Goal: Task Accomplishment & Management: Manage account settings

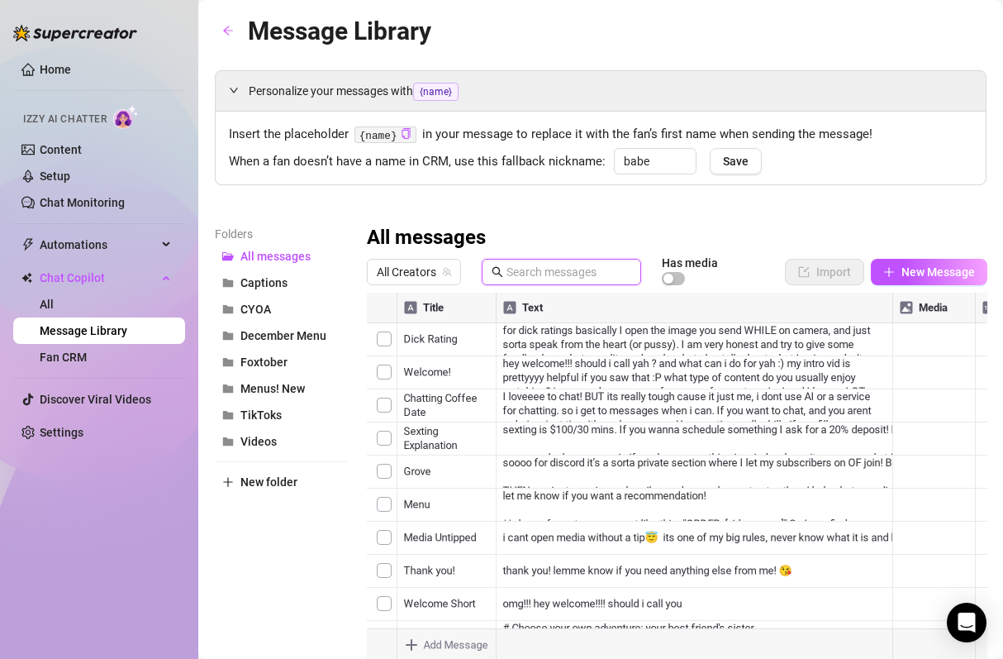
click at [564, 276] on input "text" at bounding box center [569, 272] width 125 height 18
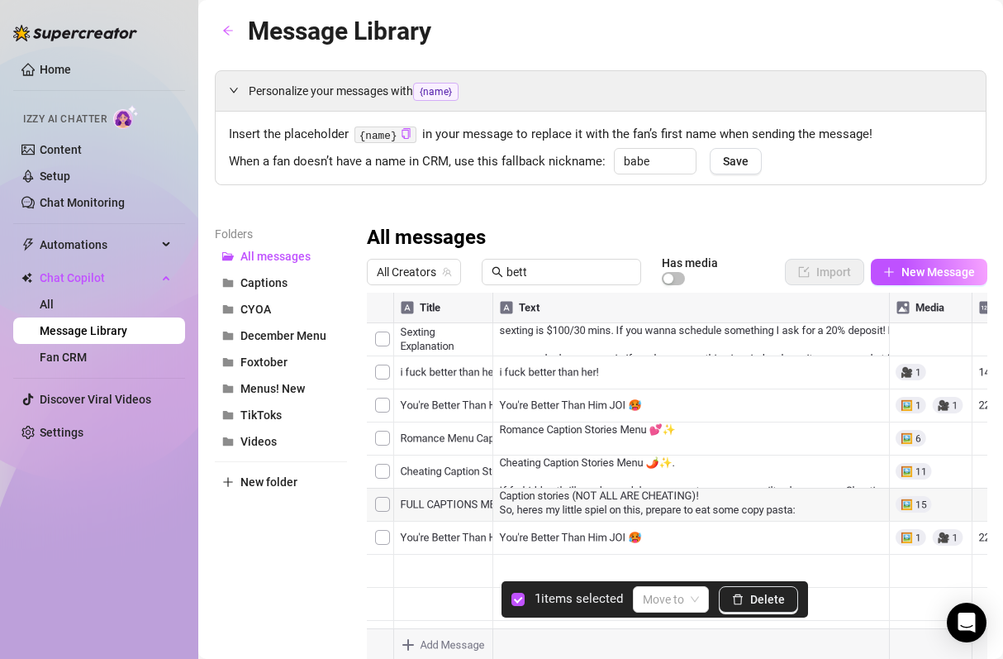
click at [386, 403] on div at bounding box center [677, 477] width 621 height 369
click at [763, 600] on span "Delete" at bounding box center [767, 599] width 35 height 13
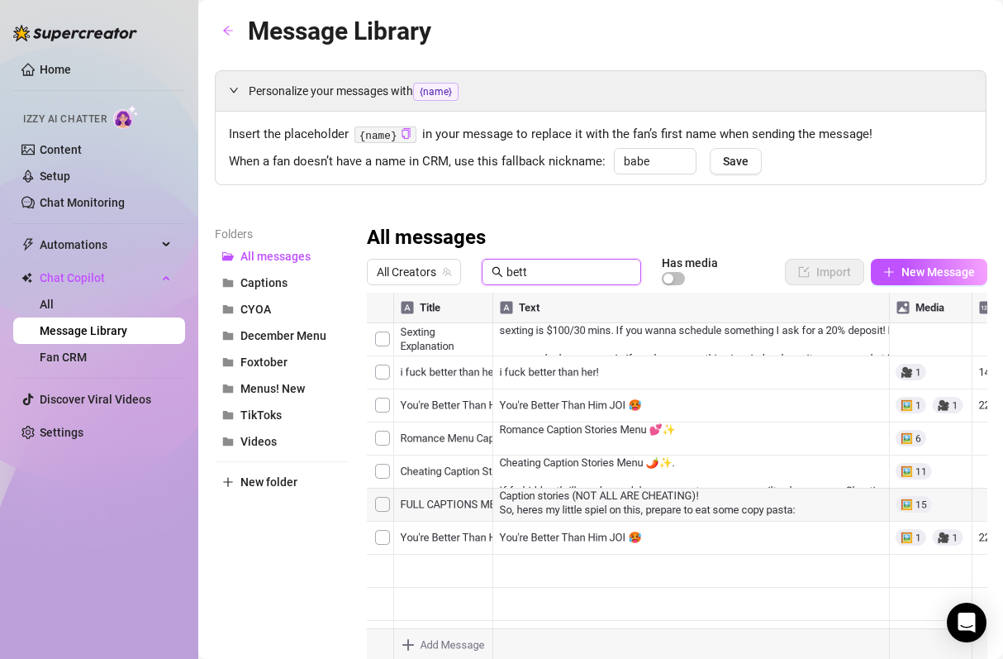
drag, startPoint x: 561, startPoint y: 272, endPoint x: 416, endPoint y: 250, distance: 147.0
click at [420, 252] on div "All messages All Creators bett Has media Import New Message Title Text Media $ …" at bounding box center [677, 443] width 621 height 436
type input "mile h"
click at [386, 375] on div at bounding box center [677, 477] width 621 height 369
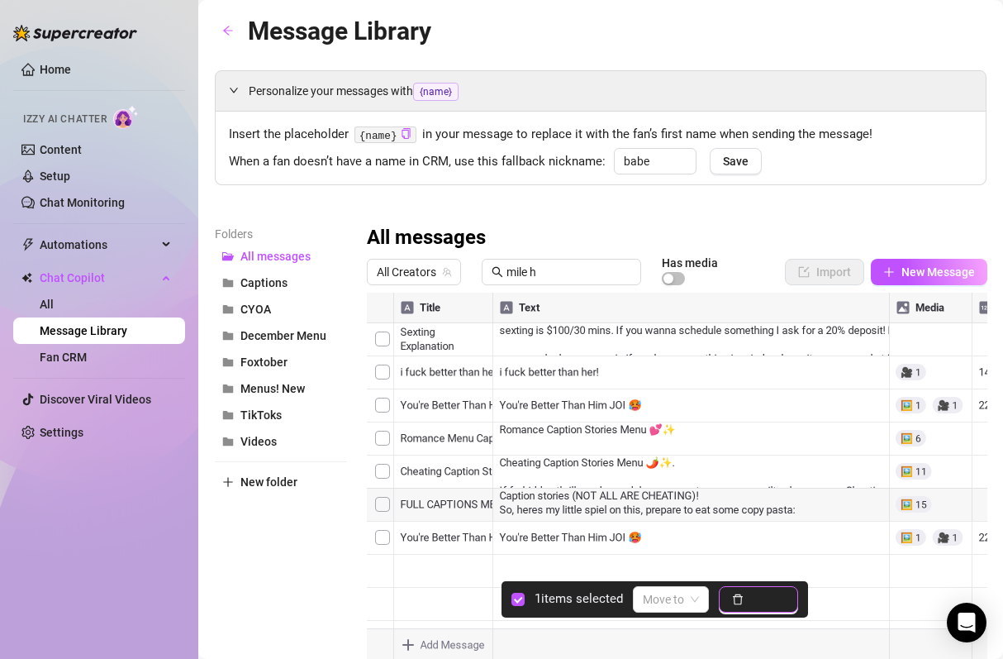
click at [760, 604] on span "Delete" at bounding box center [767, 599] width 35 height 13
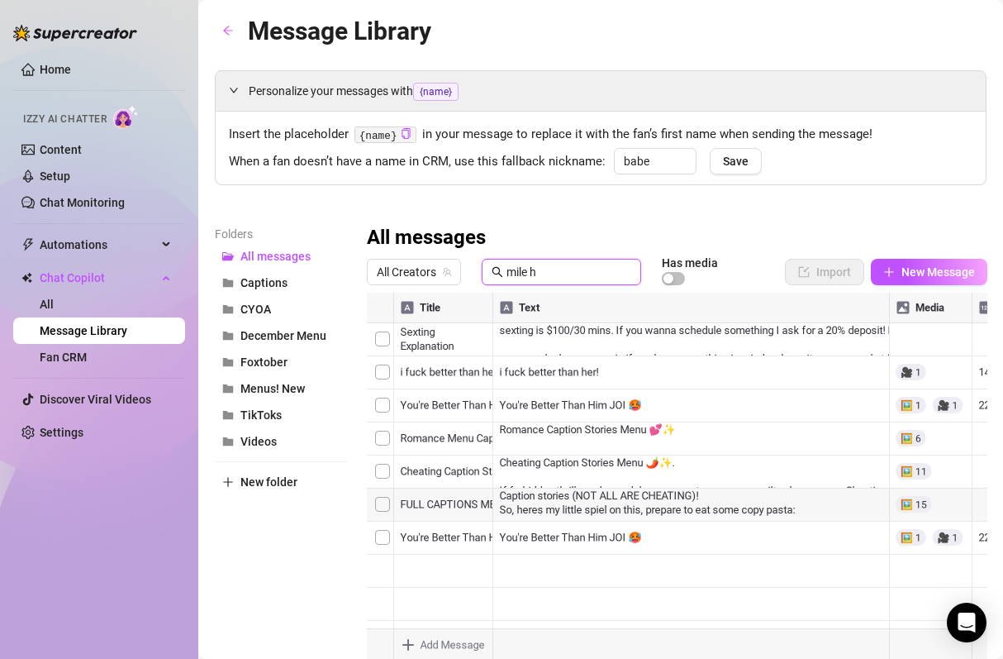
drag, startPoint x: 553, startPoint y: 274, endPoint x: 356, endPoint y: 209, distance: 207.0
click at [375, 219] on div "Personalize your messages with {name} Insert the placeholder {name} in your mes…" at bounding box center [601, 365] width 772 height 591
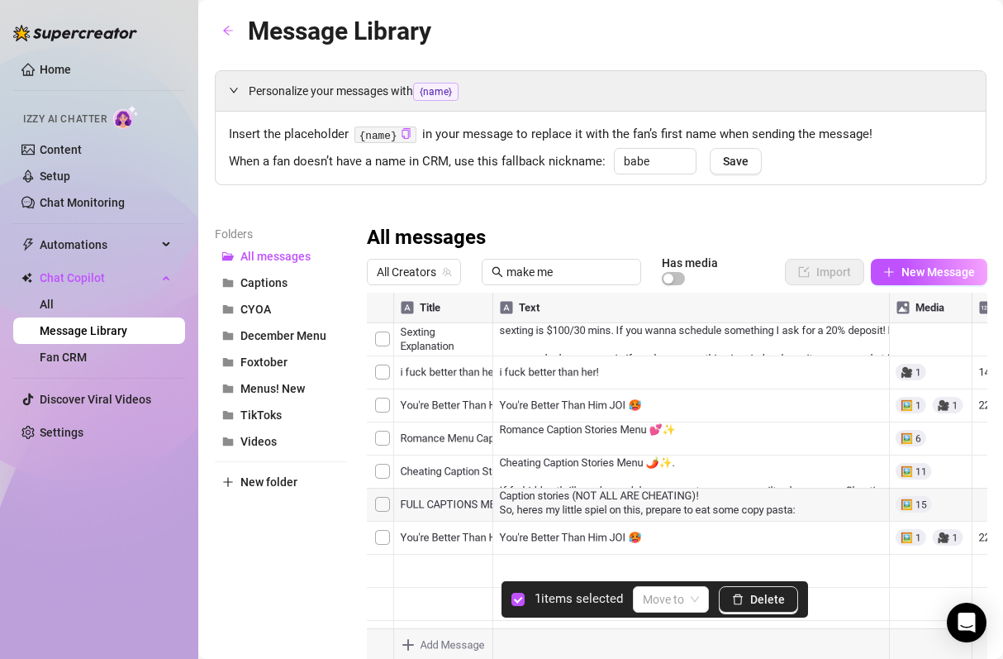
click at [382, 404] on div at bounding box center [677, 477] width 621 height 369
click at [779, 600] on span "Delete" at bounding box center [767, 599] width 35 height 13
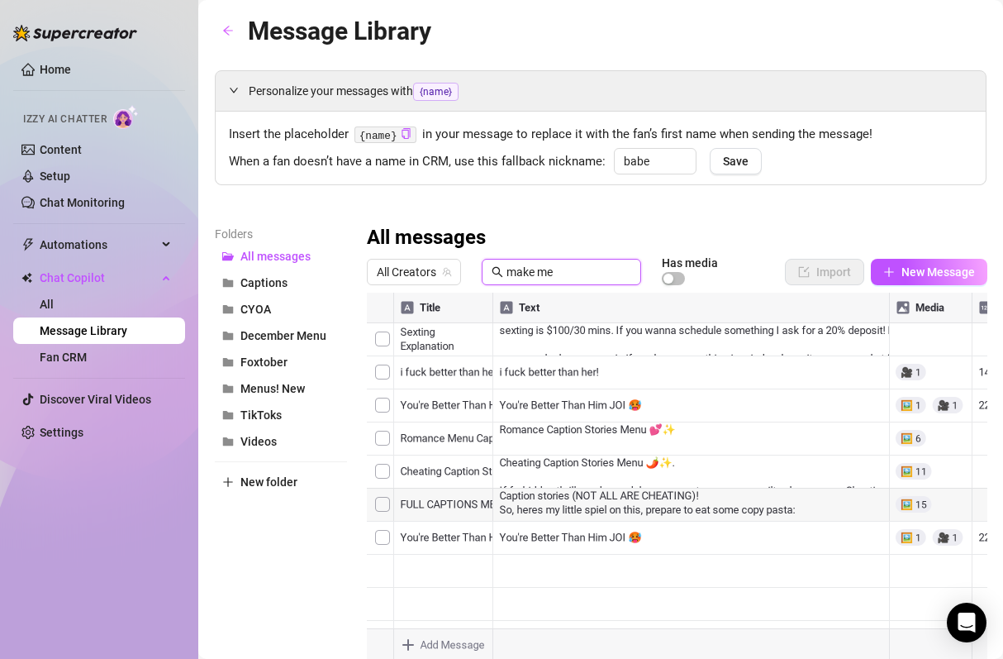
drag, startPoint x: 574, startPoint y: 270, endPoint x: 434, endPoint y: 234, distance: 145.1
click at [434, 234] on div "All messages All Creators make me Has media Import New Message Title Text Media…" at bounding box center [677, 443] width 621 height 436
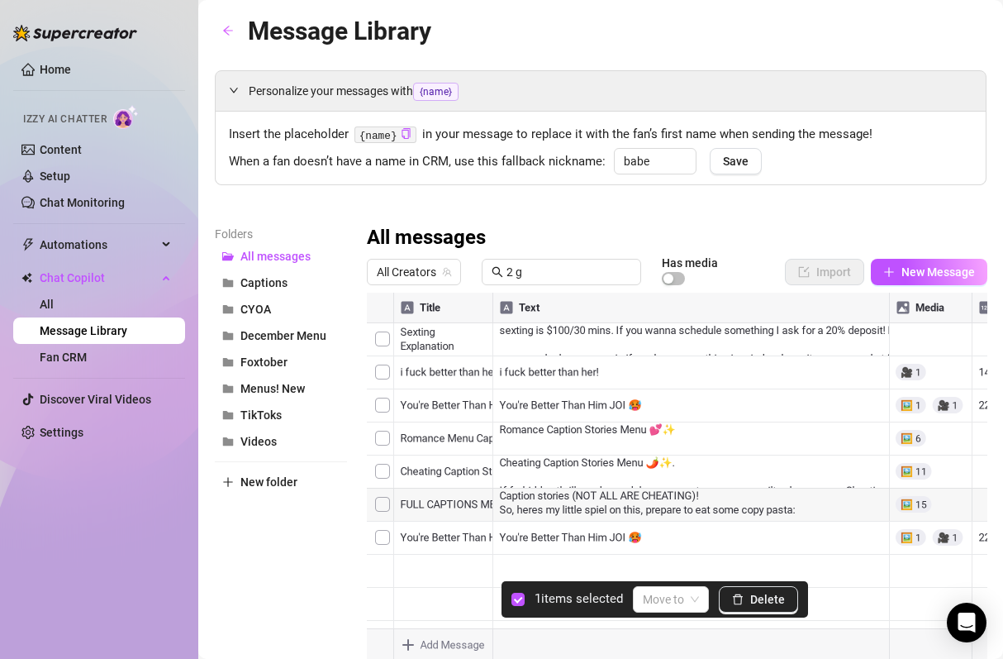
click at [375, 341] on div at bounding box center [677, 477] width 621 height 369
click at [764, 596] on span "Delete" at bounding box center [767, 599] width 35 height 13
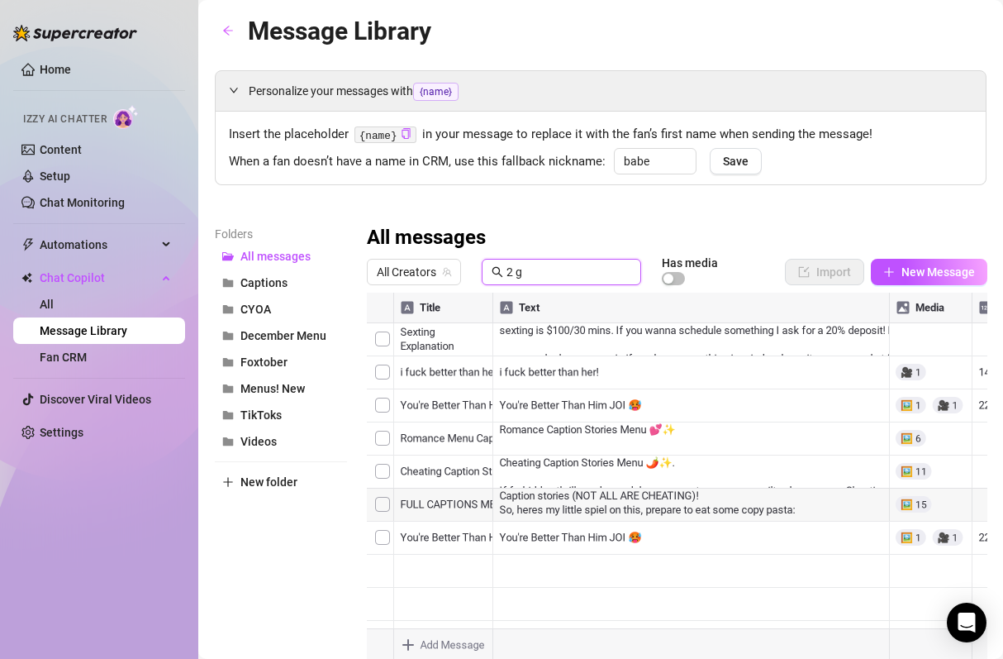
drag, startPoint x: 550, startPoint y: 268, endPoint x: 455, endPoint y: 235, distance: 100.6
click at [455, 235] on div "All messages All Creators 2 g Has media Import New Message Title Text Media $ 2…" at bounding box center [677, 443] width 621 height 436
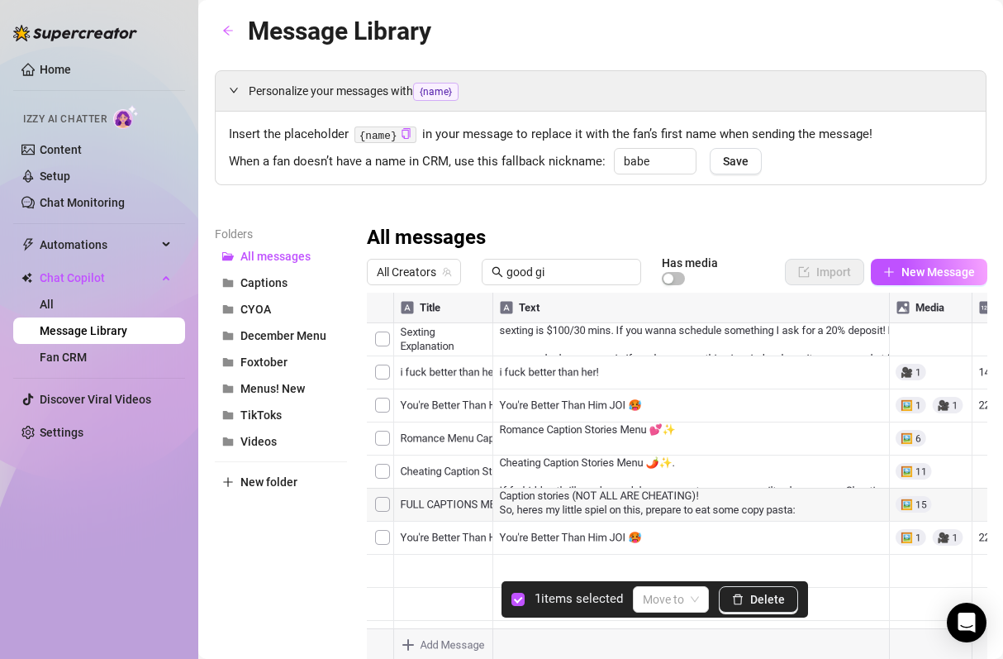
click at [390, 374] on div at bounding box center [677, 477] width 621 height 369
click at [760, 598] on span "Delete" at bounding box center [767, 599] width 35 height 13
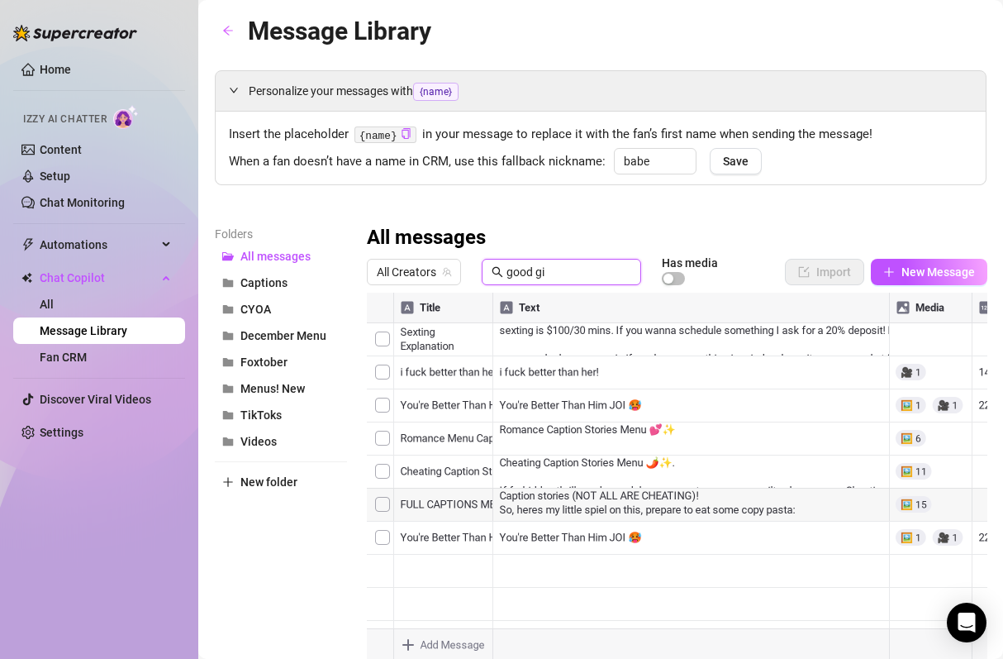
drag, startPoint x: 565, startPoint y: 270, endPoint x: 398, endPoint y: 217, distance: 176.2
click at [398, 217] on div "Personalize your messages with {name} Insert the placeholder {name} in your mes…" at bounding box center [601, 365] width 772 height 591
click at [379, 339] on div at bounding box center [677, 477] width 621 height 369
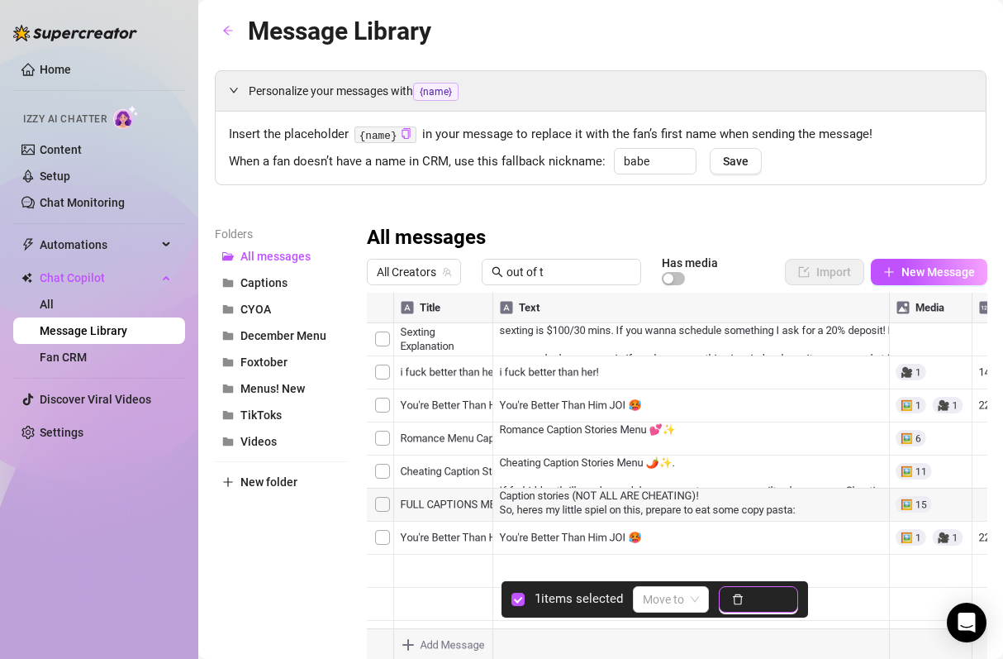
click at [752, 602] on span "Delete" at bounding box center [767, 599] width 35 height 13
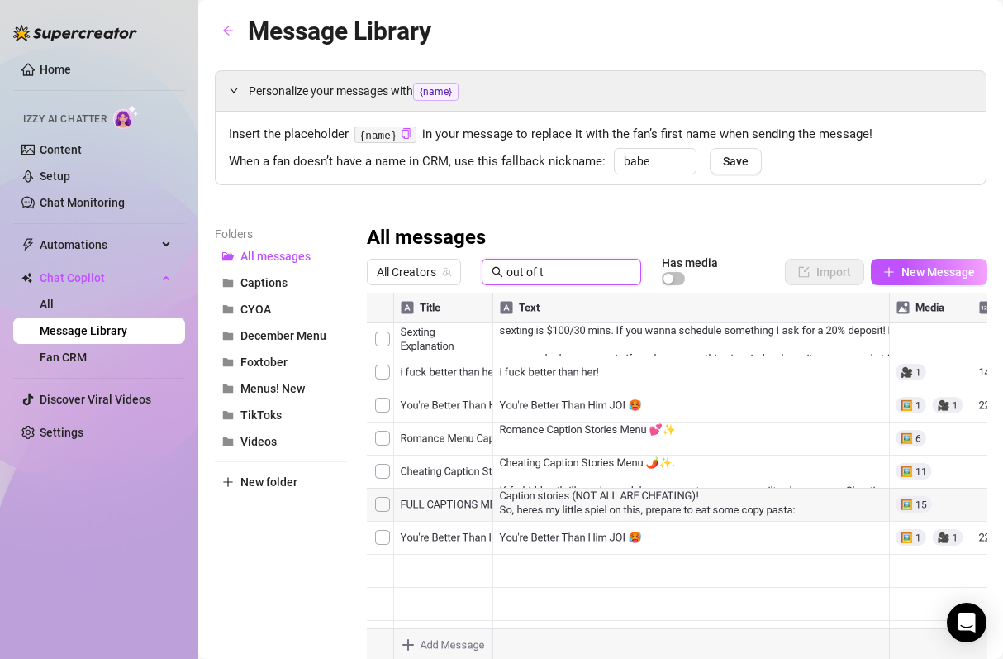
drag, startPoint x: 561, startPoint y: 279, endPoint x: 405, endPoint y: 248, distance: 159.2
click at [405, 248] on div "All messages All Creators out of t Has media Import New Message Title Text Medi…" at bounding box center [677, 443] width 621 height 436
type input "offic"
click at [383, 469] on div at bounding box center [677, 477] width 621 height 369
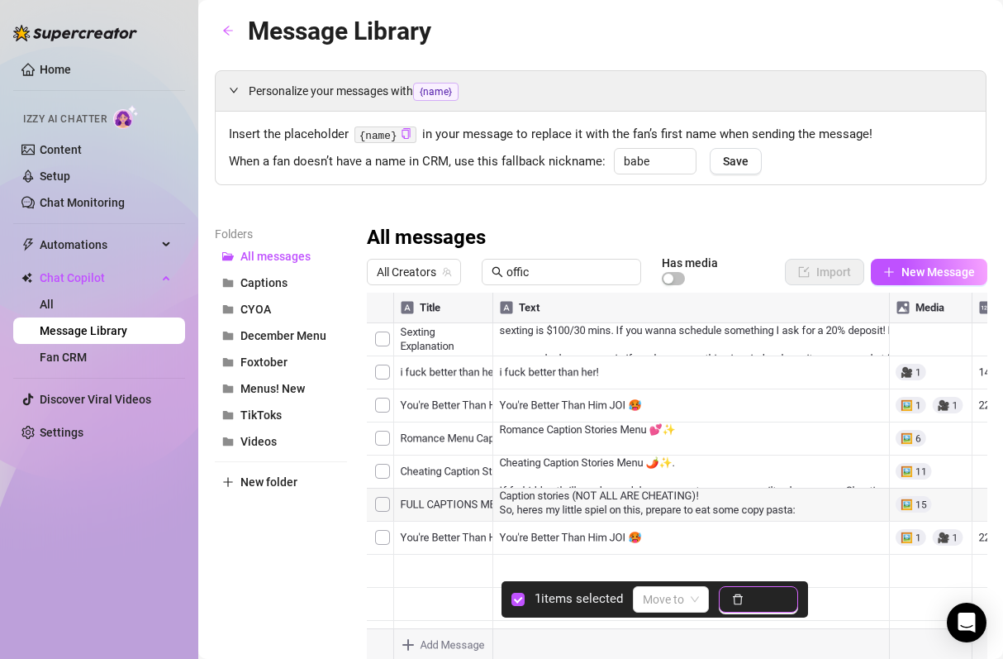
click at [767, 602] on span "Delete" at bounding box center [767, 599] width 35 height 13
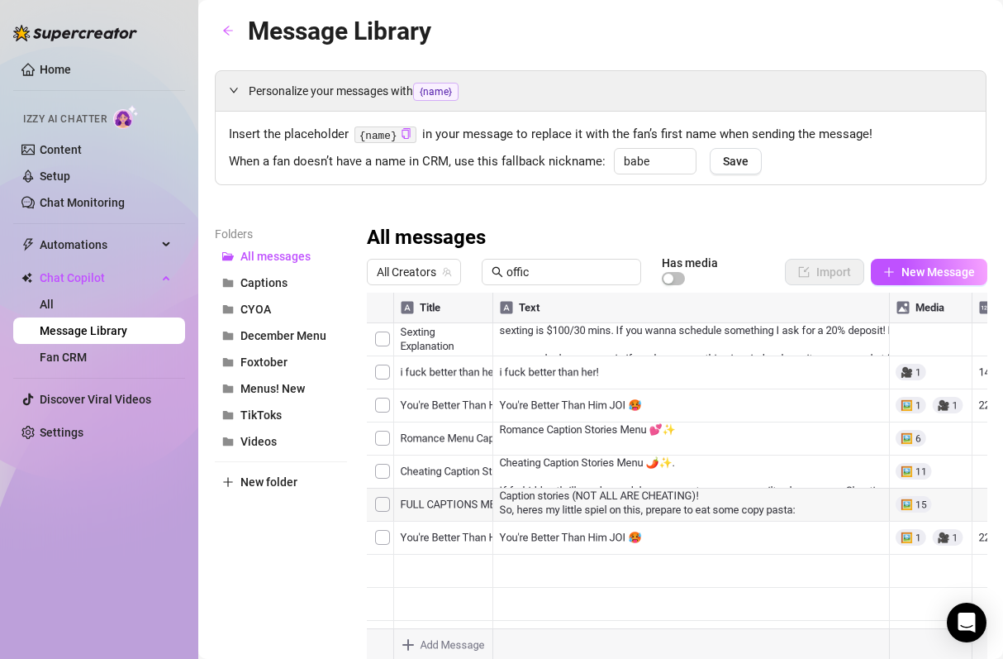
click at [917, 347] on div at bounding box center [677, 477] width 621 height 369
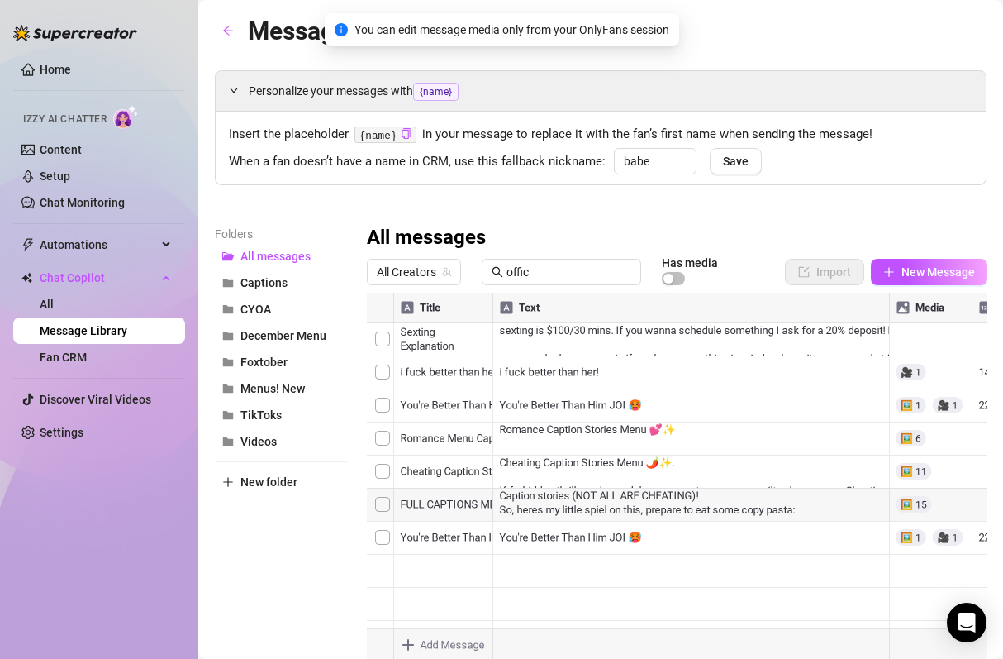
click at [917, 347] on div at bounding box center [677, 477] width 621 height 369
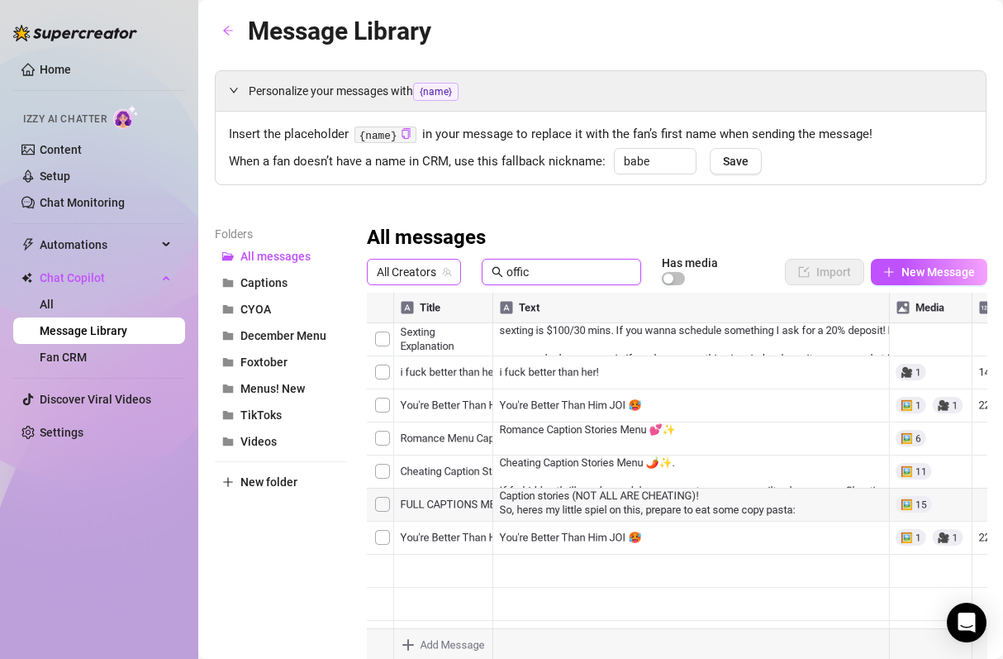
drag, startPoint x: 547, startPoint y: 277, endPoint x: 411, endPoint y: 265, distance: 136.9
click at [425, 271] on div "All Creators offic Has media" at bounding box center [548, 272] width 363 height 28
drag, startPoint x: 664, startPoint y: 583, endPoint x: 654, endPoint y: 383, distance: 200.3
click at [654, 383] on div at bounding box center [677, 477] width 621 height 369
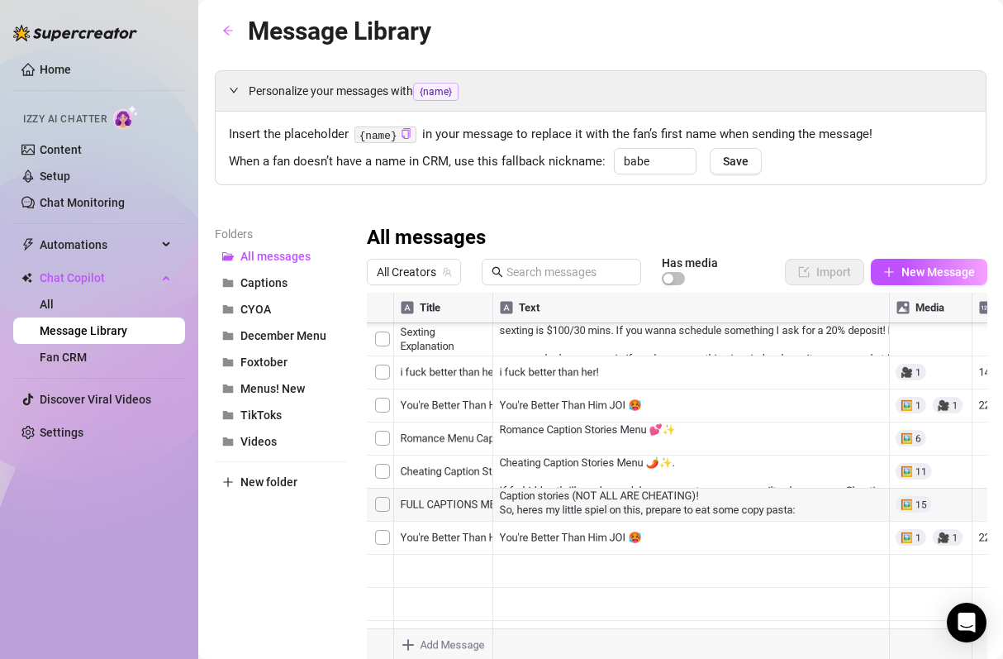
scroll to position [3718, 0]
click at [539, 417] on div at bounding box center [677, 477] width 621 height 369
drag, startPoint x: 571, startPoint y: 420, endPoint x: 588, endPoint y: 516, distance: 97.3
click at [588, 516] on div at bounding box center [677, 477] width 621 height 369
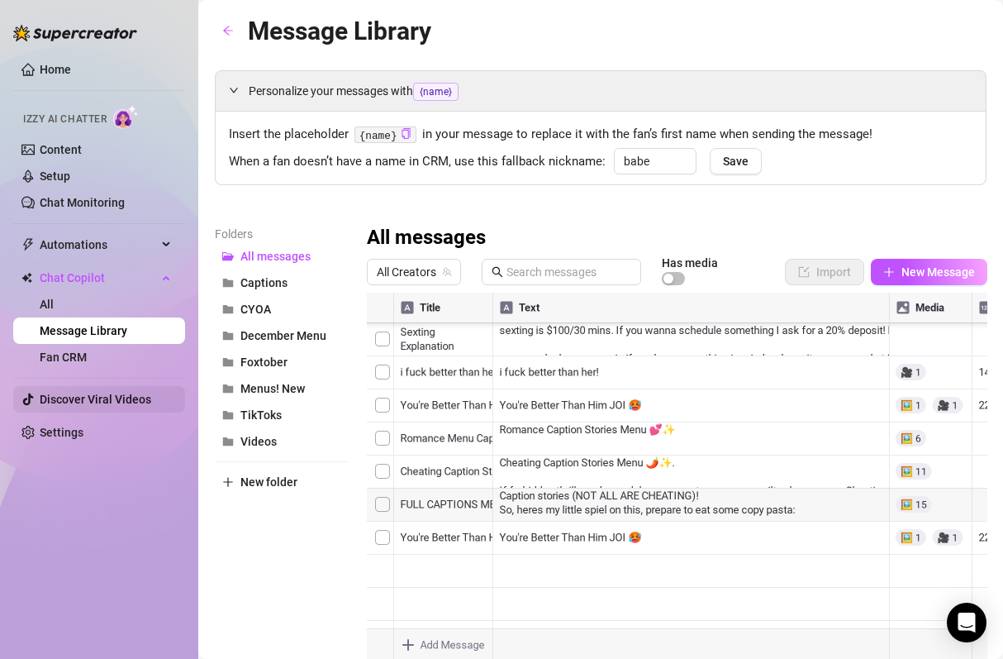
scroll to position [5930, 1]
click at [564, 389] on div at bounding box center [677, 477] width 621 height 369
click at [542, 445] on div at bounding box center [677, 477] width 621 height 369
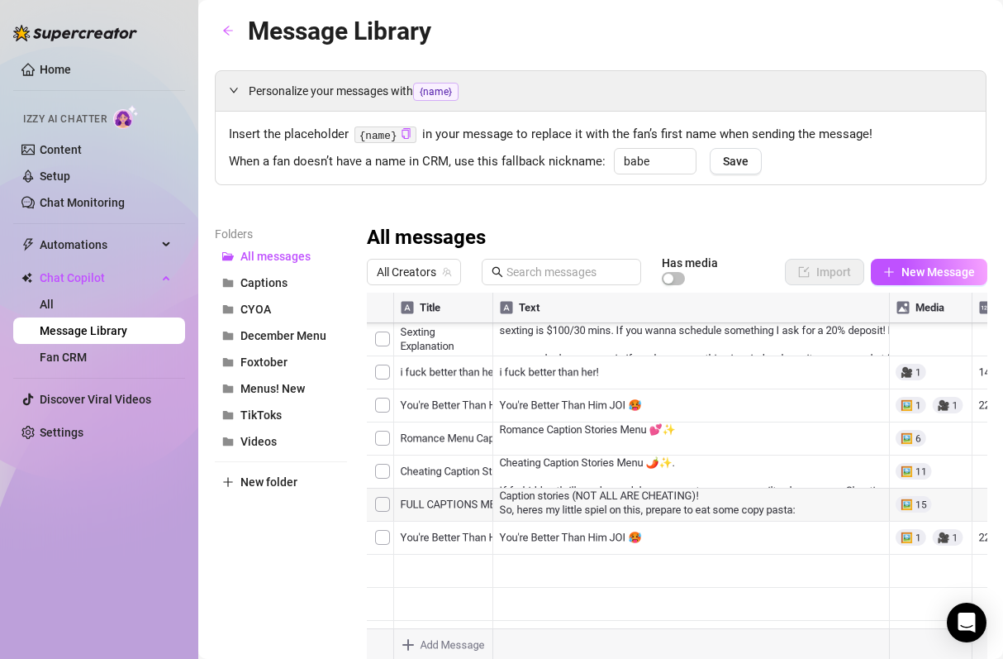
click at [593, 431] on div at bounding box center [677, 477] width 621 height 369
drag, startPoint x: 582, startPoint y: 405, endPoint x: 588, endPoint y: 438, distance: 33.7
click at [588, 438] on div at bounding box center [677, 477] width 621 height 369
click at [559, 463] on div at bounding box center [677, 477] width 621 height 369
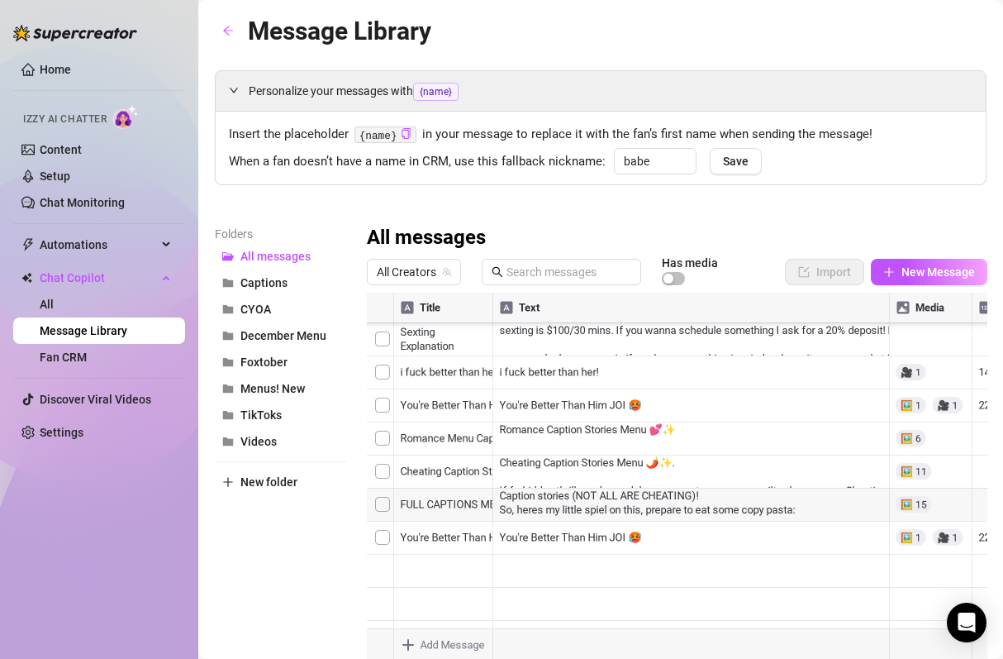
scroll to position [6716, 1]
click at [541, 470] on div at bounding box center [677, 477] width 621 height 369
click at [582, 386] on div at bounding box center [677, 477] width 621 height 369
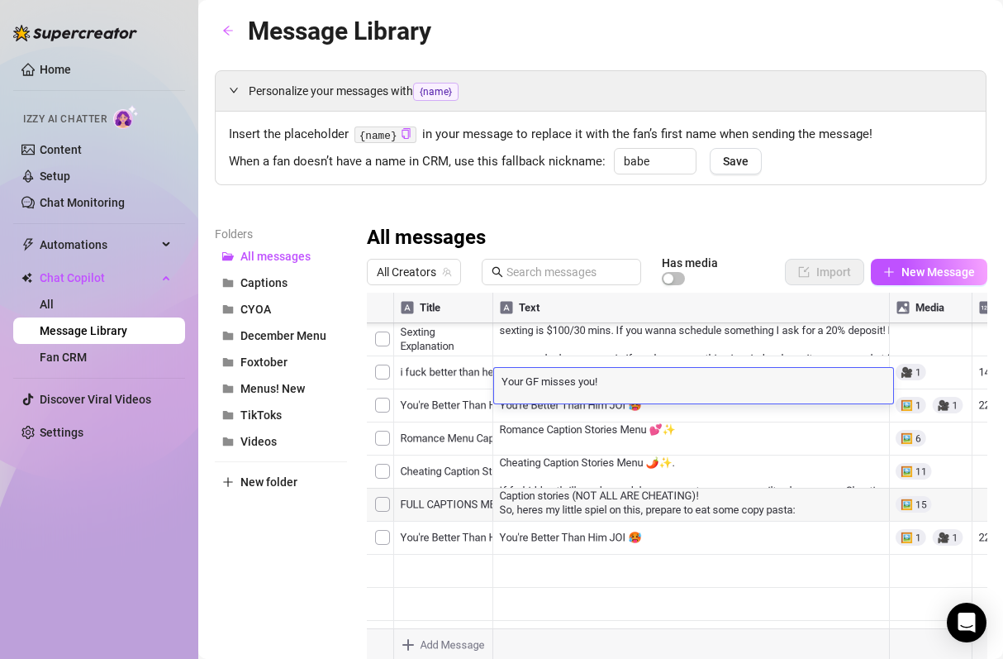
scroll to position [0, 0]
click at [559, 412] on div at bounding box center [677, 477] width 621 height 369
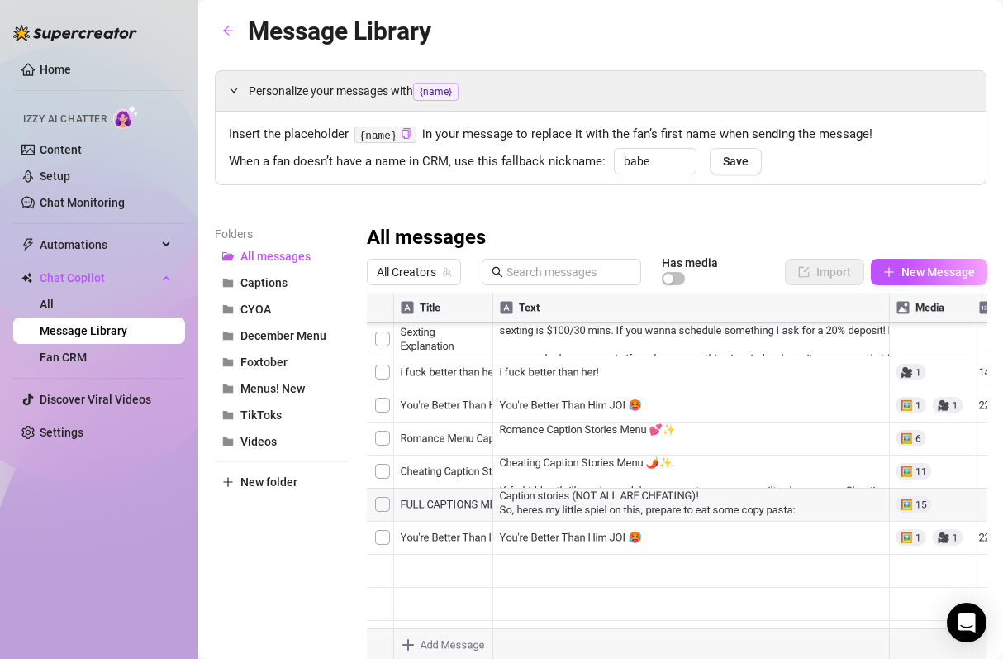
scroll to position [7218, 1]
click at [567, 458] on div at bounding box center [677, 477] width 621 height 369
click at [549, 436] on div at bounding box center [677, 477] width 621 height 369
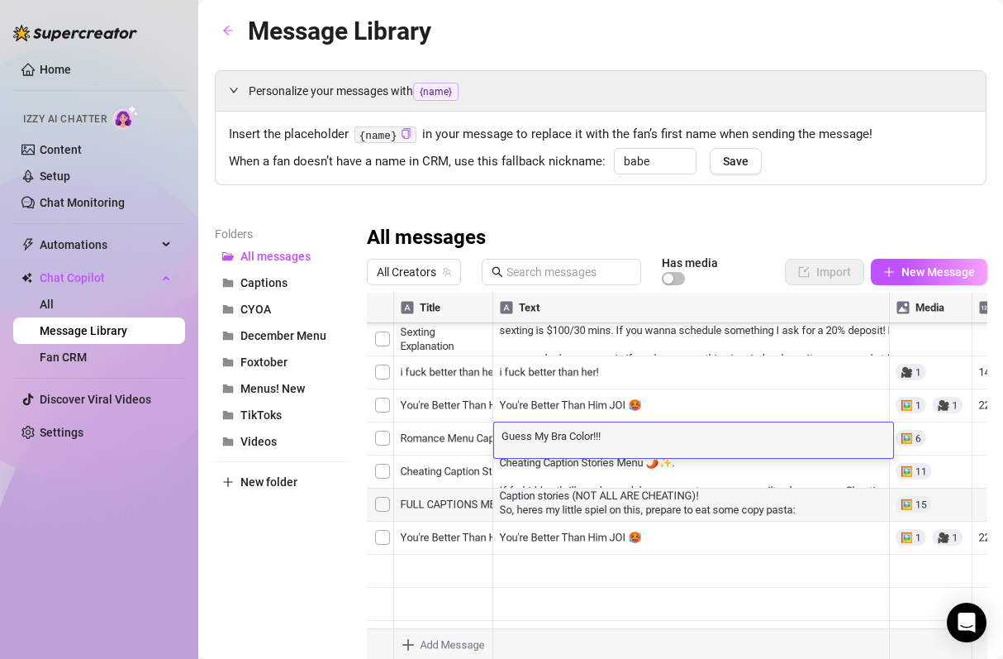
scroll to position [0, 0]
click at [668, 531] on div at bounding box center [677, 477] width 621 height 369
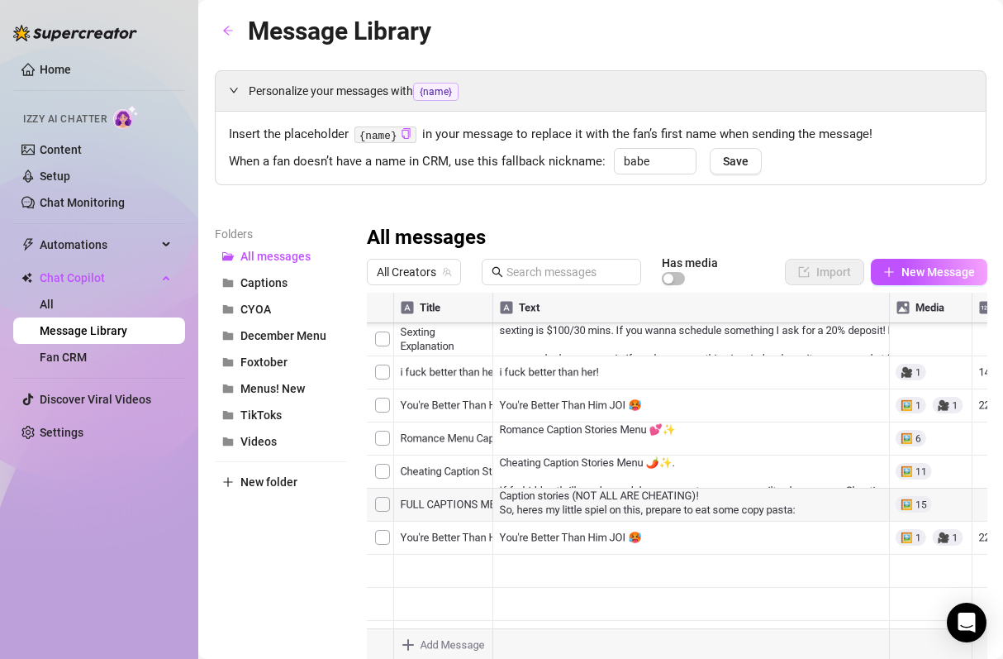
click at [596, 445] on div at bounding box center [677, 477] width 621 height 369
drag, startPoint x: 531, startPoint y: 388, endPoint x: 555, endPoint y: 489, distance: 103.6
click at [555, 489] on div at bounding box center [677, 477] width 621 height 369
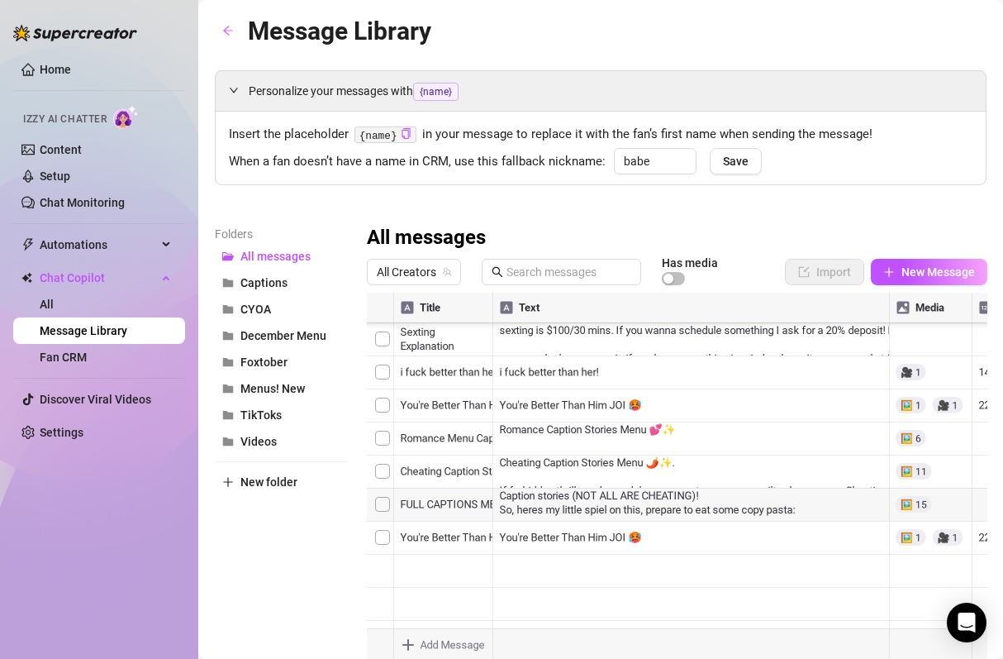
drag, startPoint x: 572, startPoint y: 407, endPoint x: 574, endPoint y: 432, distance: 24.8
click at [574, 432] on div at bounding box center [677, 477] width 621 height 369
click at [528, 474] on div at bounding box center [677, 477] width 621 height 369
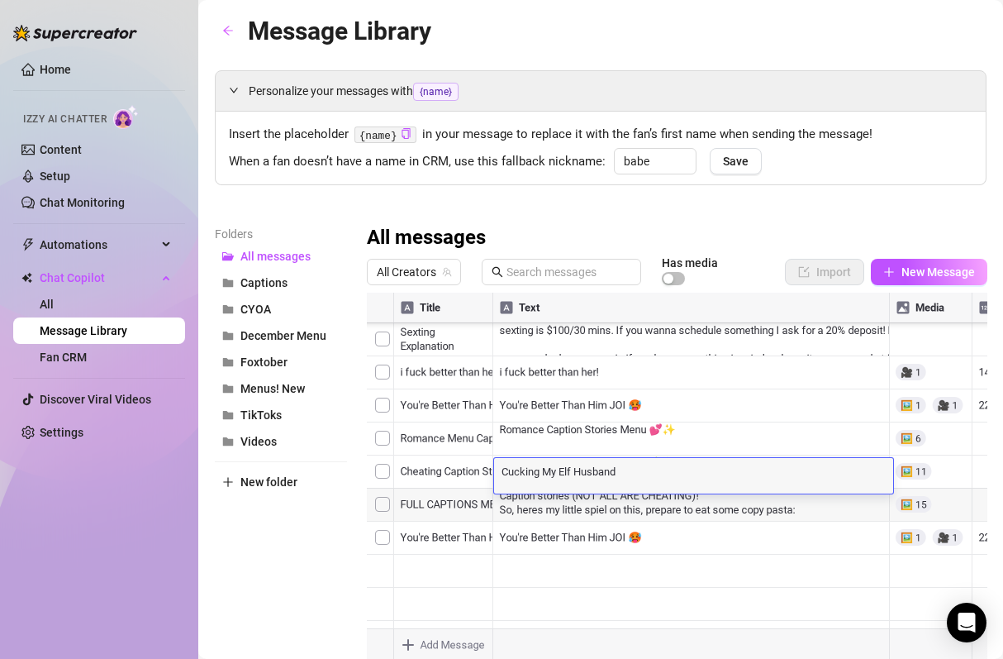
scroll to position [0, 0]
click at [647, 420] on div at bounding box center [677, 477] width 621 height 369
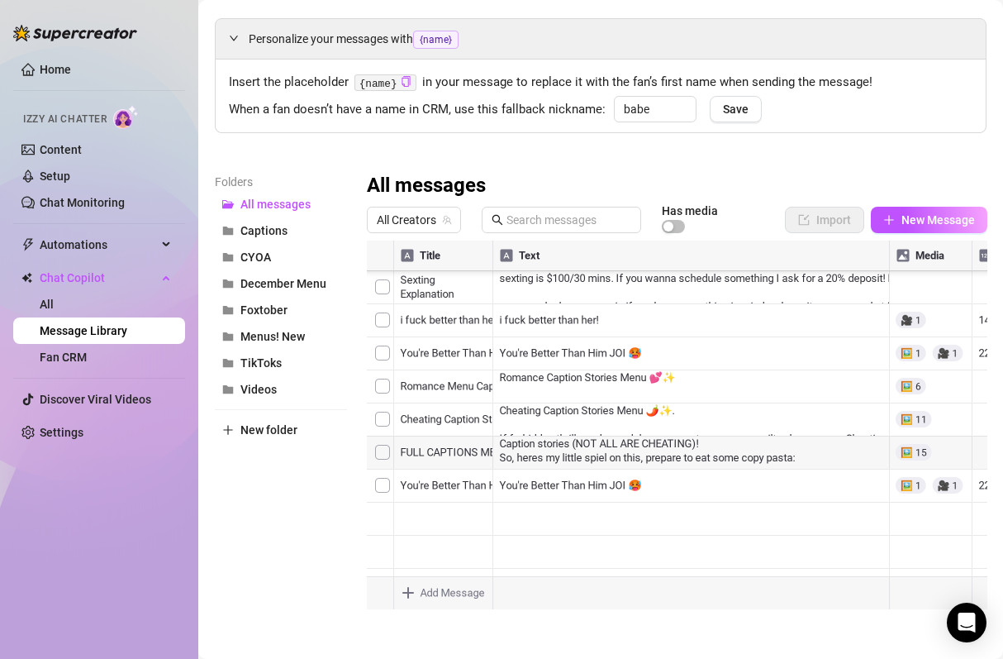
scroll to position [12132, 0]
click at [640, 580] on body "Home Izzy AI Chatter Content Setup Chat Monitoring Automations Chat Copilot All…" at bounding box center [501, 329] width 1003 height 659
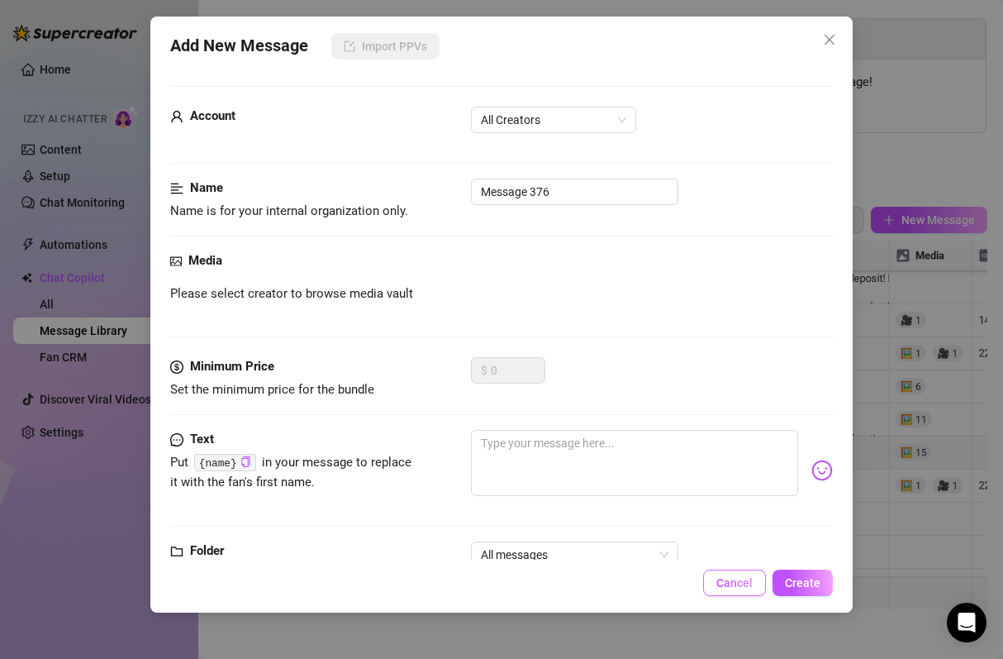
click at [741, 583] on span "Cancel" at bounding box center [735, 582] width 36 height 13
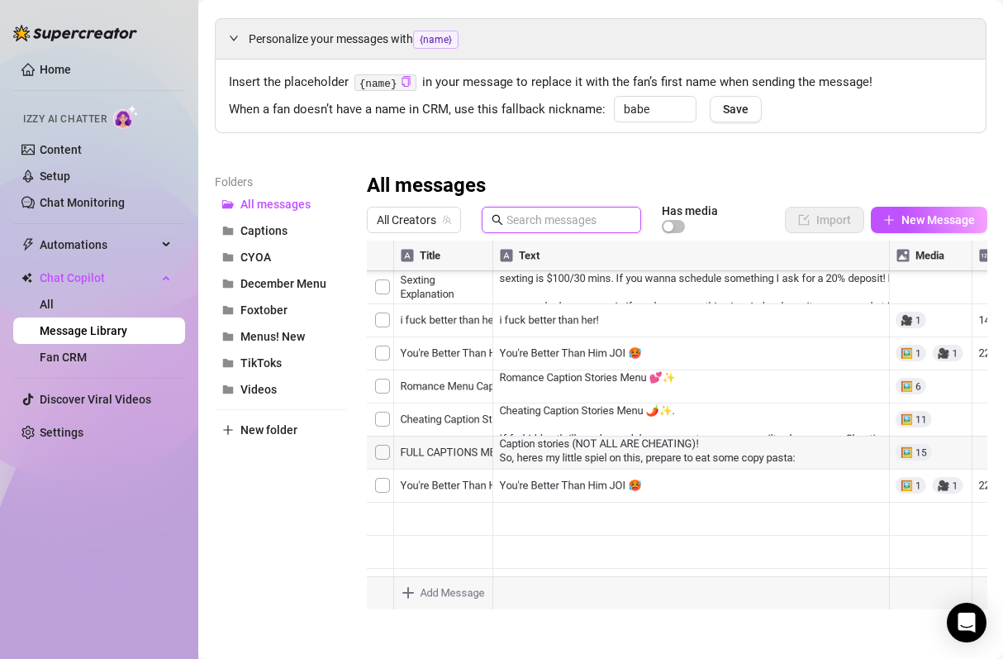
click at [538, 223] on input "text" at bounding box center [569, 220] width 125 height 18
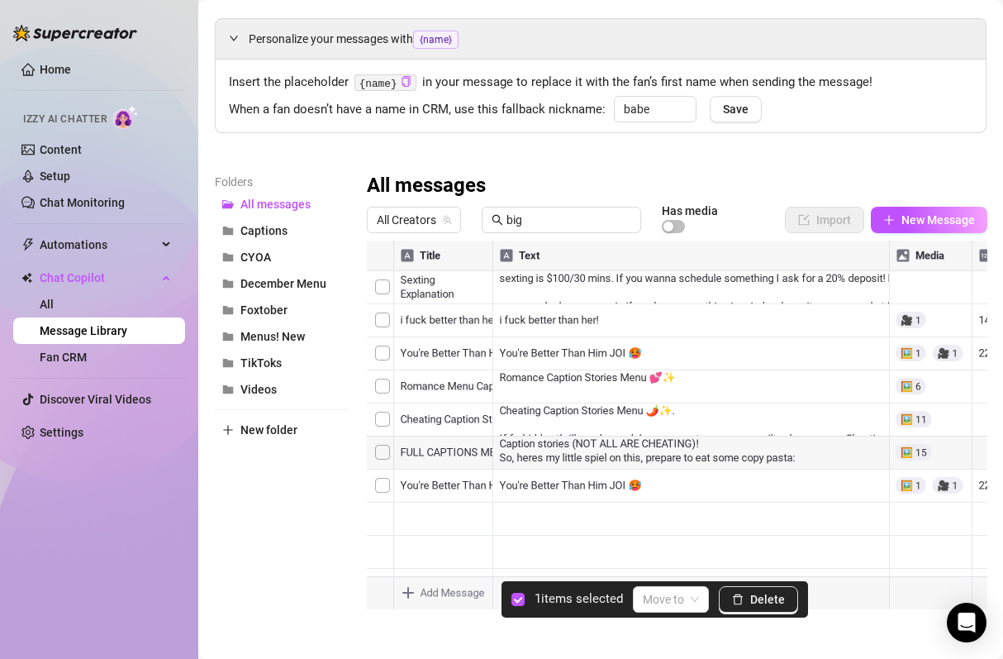
click at [383, 319] on div at bounding box center [677, 424] width 621 height 369
click at [748, 597] on button "Delete" at bounding box center [758, 599] width 79 height 26
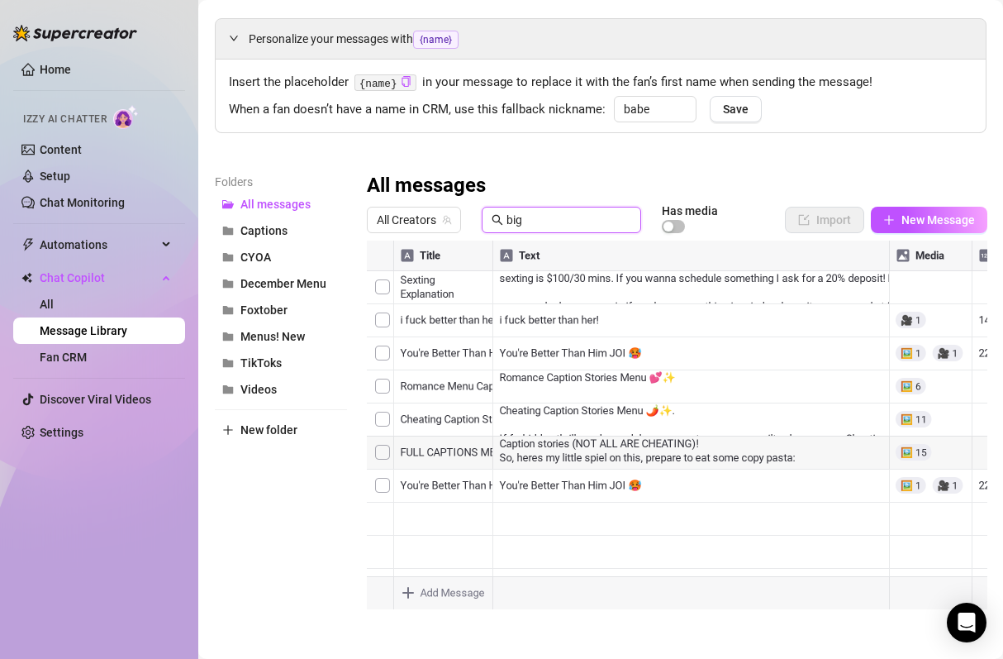
drag, startPoint x: 545, startPoint y: 225, endPoint x: 474, endPoint y: 203, distance: 75.0
click at [474, 203] on div "All messages All Creators big Has media Import New Message Title Text Media $ M…" at bounding box center [677, 391] width 621 height 436
click at [386, 292] on div at bounding box center [677, 424] width 621 height 369
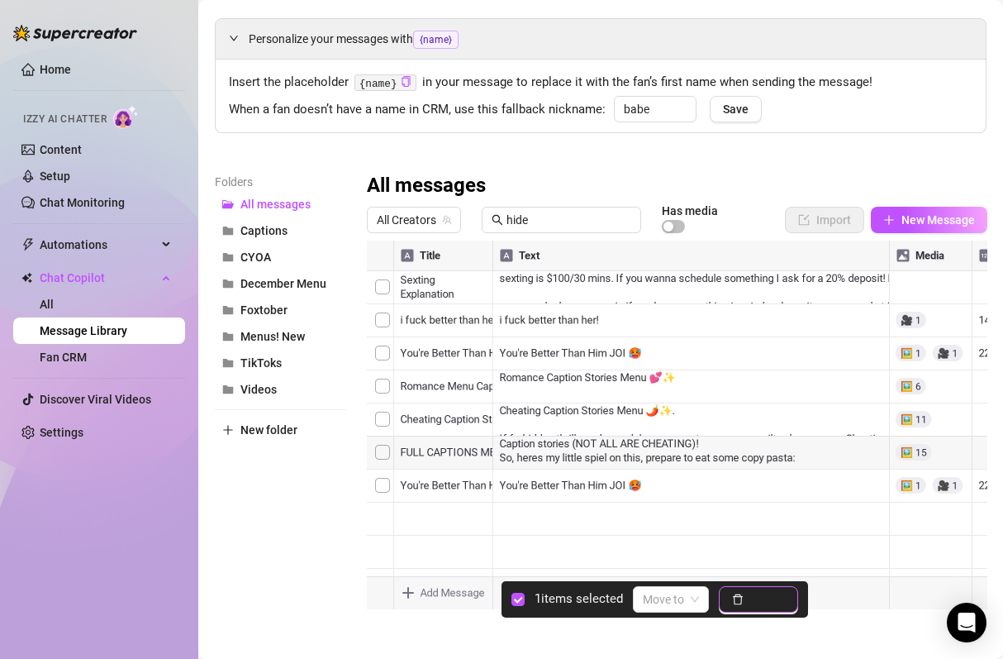
click at [766, 599] on span "Delete" at bounding box center [767, 599] width 35 height 13
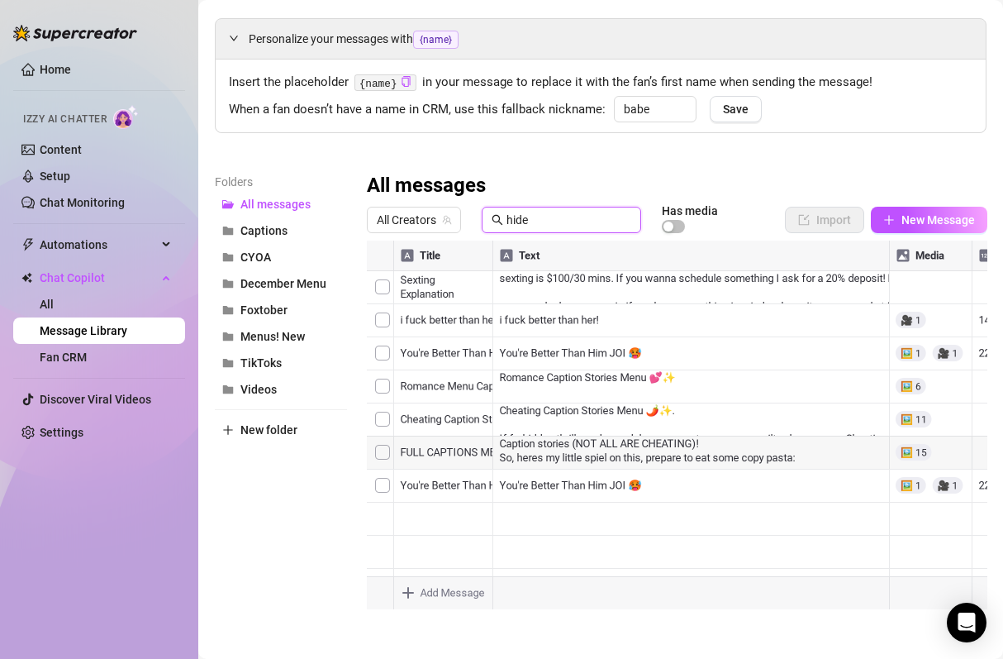
drag, startPoint x: 550, startPoint y: 222, endPoint x: 405, endPoint y: 174, distance: 153.2
click at [405, 174] on div "All messages All Creators hide Has media Import New Message Title Text Media $ …" at bounding box center [677, 391] width 621 height 436
click at [380, 288] on div at bounding box center [677, 424] width 621 height 369
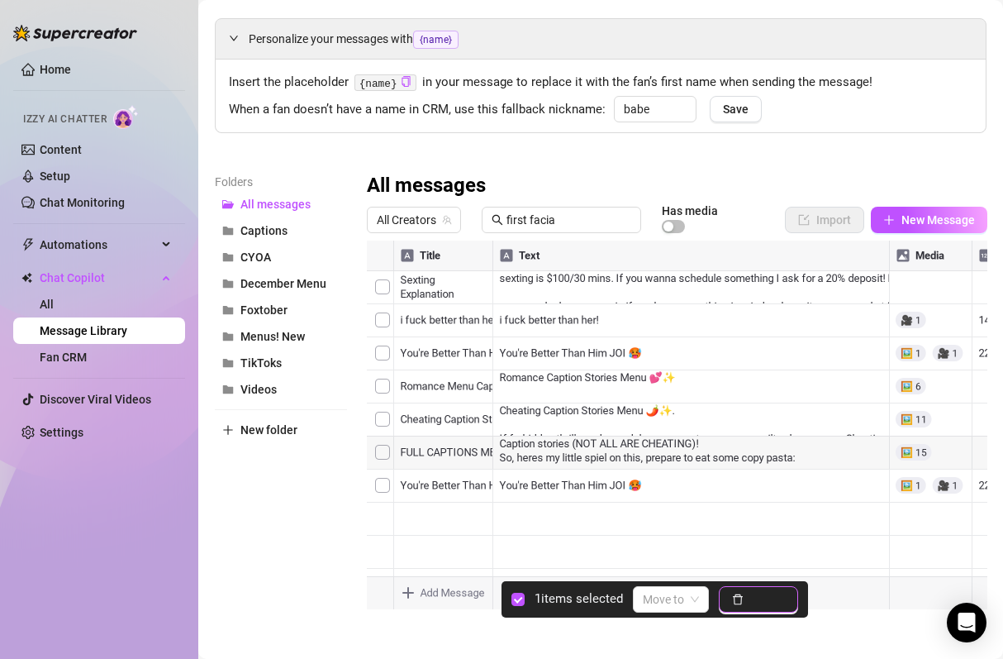
click at [760, 601] on span "Delete" at bounding box center [767, 599] width 35 height 13
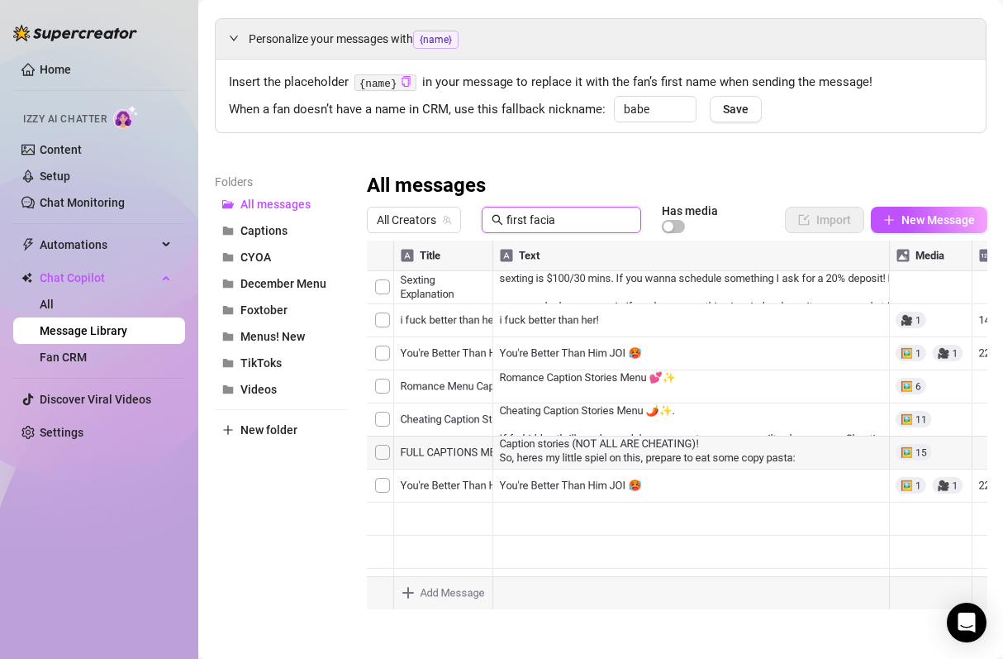
drag, startPoint x: 579, startPoint y: 226, endPoint x: 398, endPoint y: 186, distance: 184.7
click at [398, 186] on div "All messages All Creators first facia Has media Import New Message Title Text M…" at bounding box center [677, 391] width 621 height 436
click at [381, 283] on div at bounding box center [677, 424] width 621 height 369
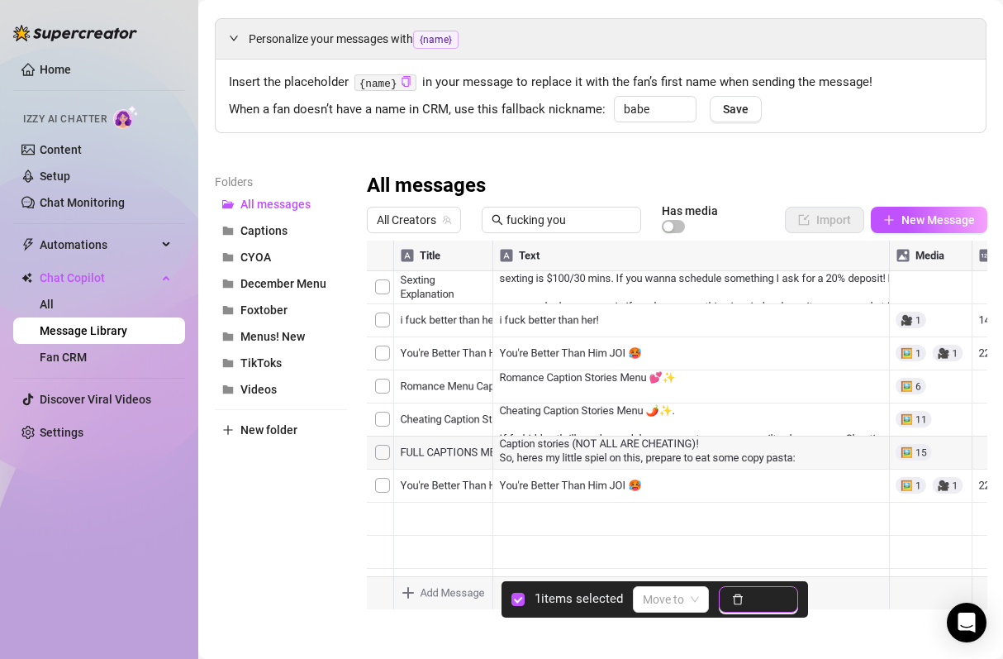
click at [735, 601] on icon "delete" at bounding box center [738, 599] width 12 height 12
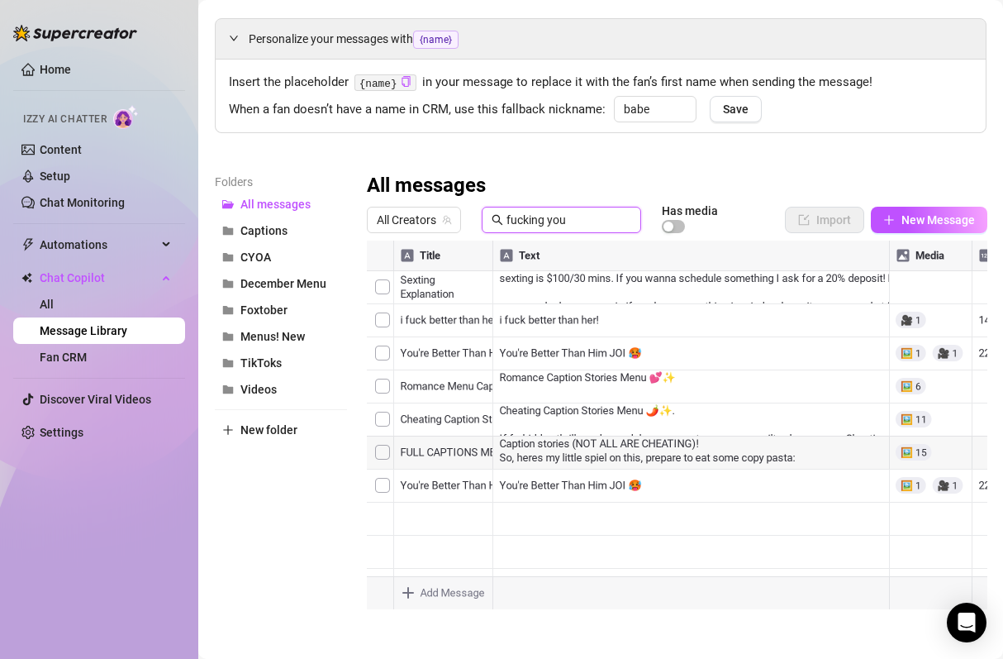
drag, startPoint x: 590, startPoint y: 219, endPoint x: 415, endPoint y: 178, distance: 180.0
click at [415, 178] on div "All messages All Creators fucking you Has media Import New Message Title Text M…" at bounding box center [677, 391] width 621 height 436
type input "surpr"
click at [389, 288] on div at bounding box center [677, 424] width 621 height 369
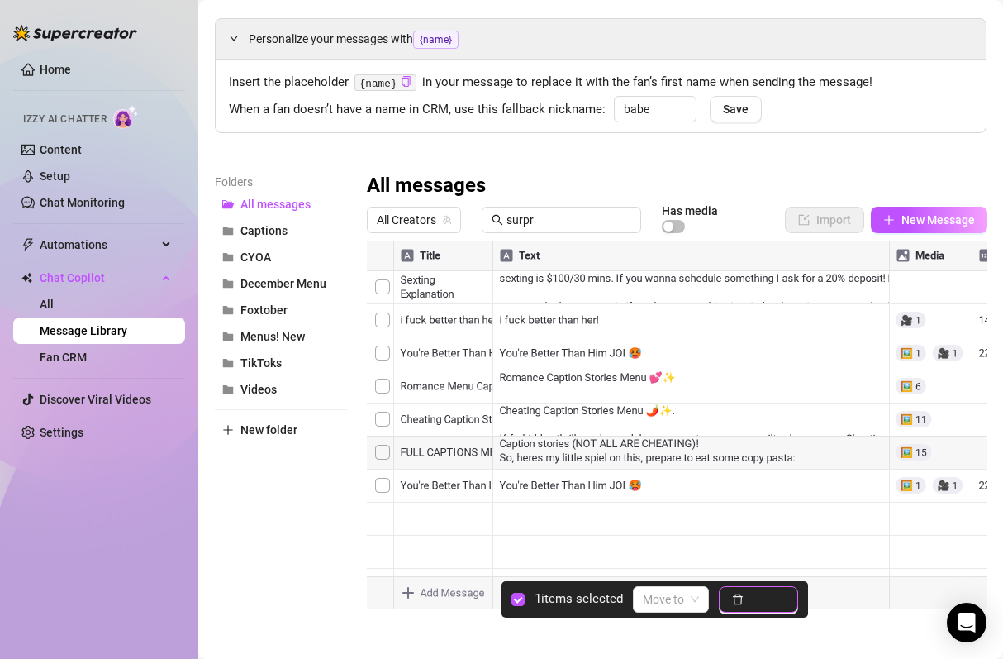
click at [777, 606] on span "Delete" at bounding box center [767, 599] width 35 height 13
